Goal: Navigation & Orientation: Find specific page/section

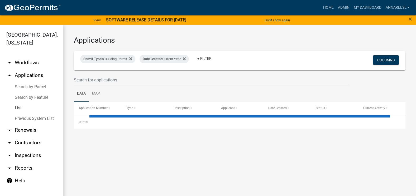
select select "3: 100"
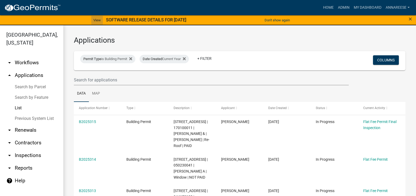
click at [95, 18] on link "View" at bounding box center [97, 20] width 12 height 9
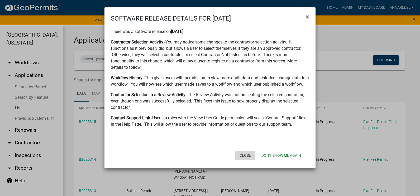
click at [241, 154] on button "Close" at bounding box center [245, 155] width 20 height 9
